Goal: Information Seeking & Learning: Learn about a topic

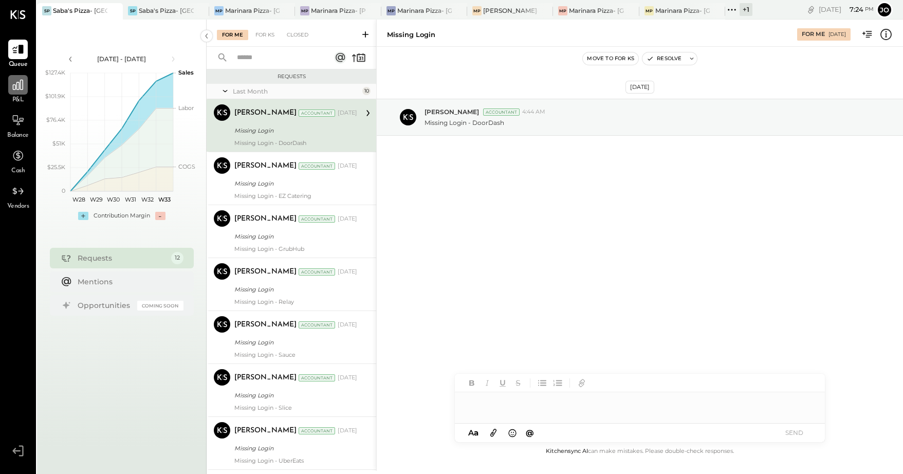
click at [19, 87] on icon at bounding box center [17, 84] width 13 height 13
